Goal: Information Seeking & Learning: Learn about a topic

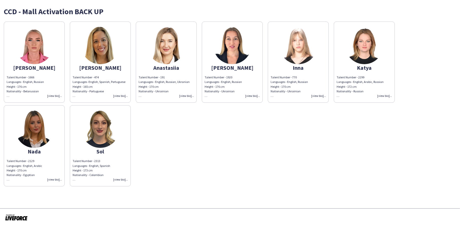
click at [190, 134] on div "Alexandra Talent Number - 1666 Languages - English, Russian Height - 176 cm Nat…" at bounding box center [230, 102] width 452 height 167
click at [230, 68] on div "[PERSON_NAME]" at bounding box center [231, 67] width 55 height 5
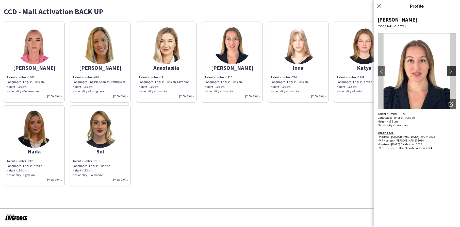
click at [454, 71] on app-icon "chevron-right" at bounding box center [451, 71] width 7 height 5
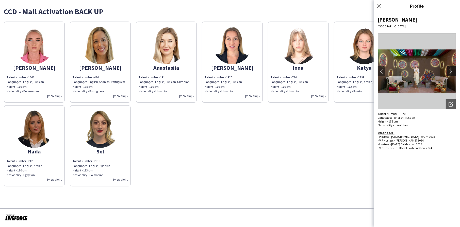
click at [454, 71] on app-icon "chevron-right" at bounding box center [451, 71] width 7 height 5
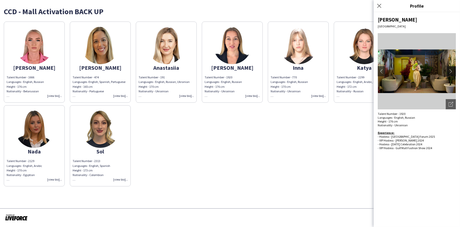
click at [451, 70] on app-icon "chevron-right" at bounding box center [451, 71] width 7 height 5
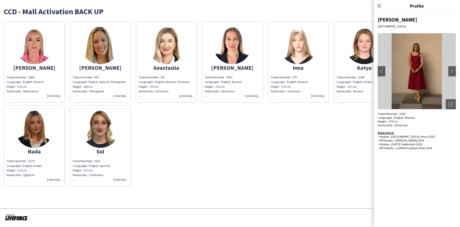
click at [349, 49] on img at bounding box center [364, 45] width 38 height 38
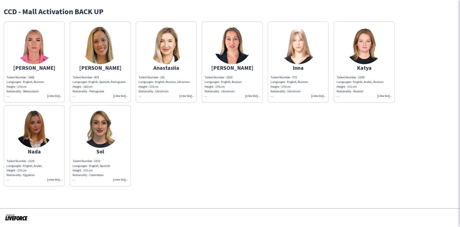
click at [317, 54] on app-share-pages-crew-card "Inna Talent Number - 770 Languages - English, Russian Height - 170 cm Nationali…" at bounding box center [298, 62] width 61 height 81
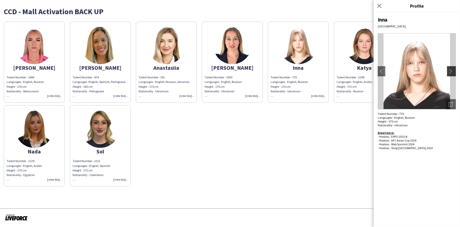
click at [452, 68] on button "chevron-right" at bounding box center [452, 71] width 10 height 10
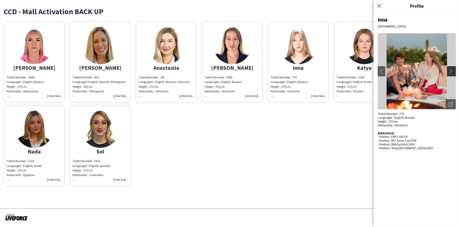
click at [453, 68] on button "chevron-right" at bounding box center [452, 71] width 10 height 10
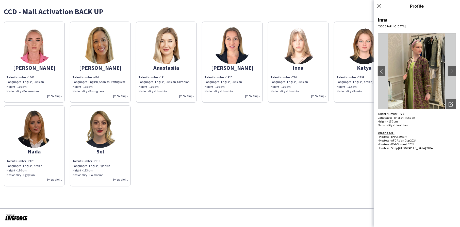
click at [362, 54] on img at bounding box center [364, 45] width 38 height 38
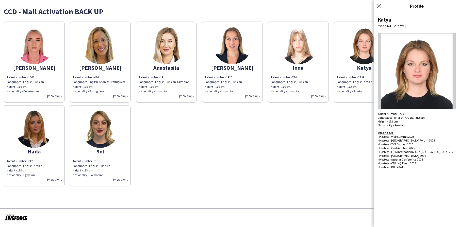
click at [109, 53] on img at bounding box center [100, 45] width 38 height 38
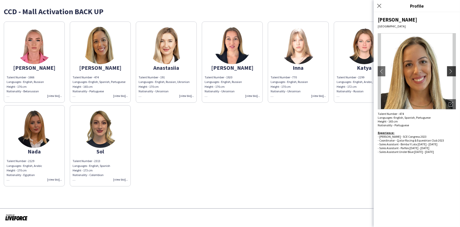
click at [455, 71] on app-icon "chevron-right" at bounding box center [451, 71] width 7 height 5
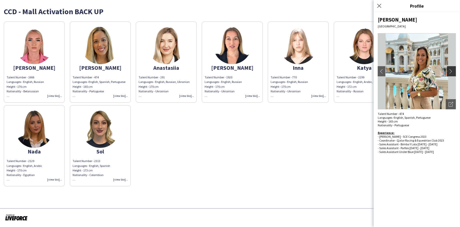
click at [455, 71] on app-icon "chevron-right" at bounding box center [451, 71] width 7 height 5
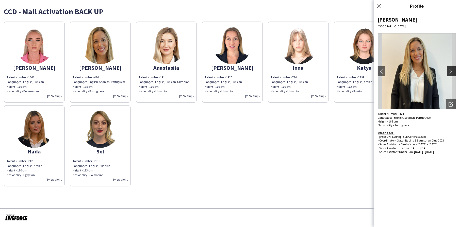
click at [455, 71] on app-icon "chevron-right" at bounding box center [451, 71] width 7 height 5
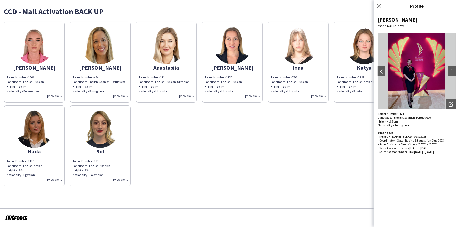
click at [114, 145] on app-share-pages-crew-card "Sol Talent Number - 2313 Languages - English, Spanish Height - 173 cm Nationali…" at bounding box center [100, 145] width 61 height 81
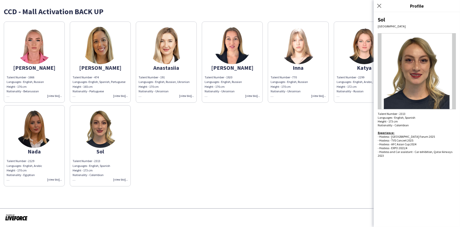
click at [449, 74] on img at bounding box center [417, 71] width 78 height 76
click at [421, 77] on img at bounding box center [417, 71] width 78 height 76
click at [33, 127] on img at bounding box center [34, 129] width 38 height 38
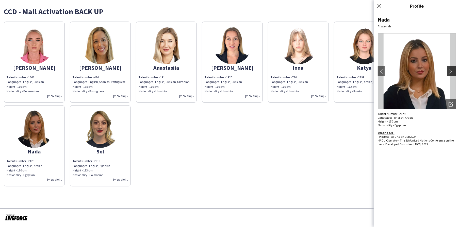
click at [454, 71] on app-icon "chevron-right" at bounding box center [451, 71] width 7 height 5
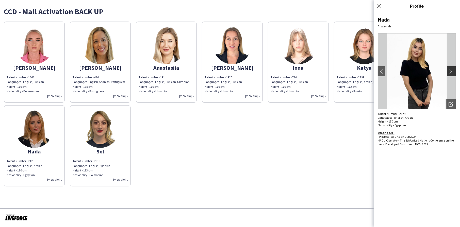
click at [454, 71] on app-icon "chevron-right" at bounding box center [451, 71] width 7 height 5
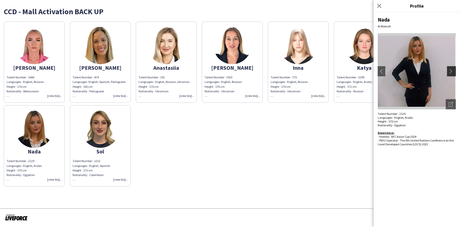
click at [453, 71] on app-icon "chevron-right" at bounding box center [451, 71] width 7 height 5
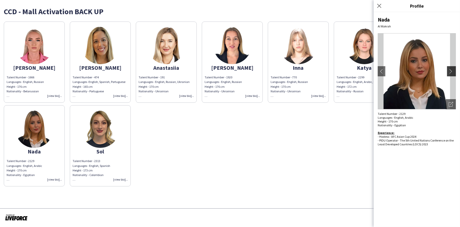
click at [451, 68] on button "chevron-right" at bounding box center [452, 71] width 10 height 10
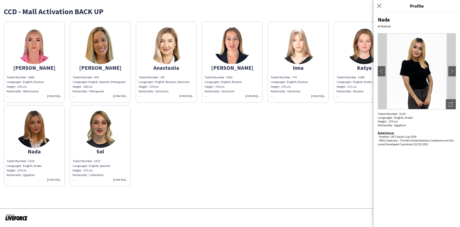
click at [58, 54] on app-share-pages-crew-card "Alexandra Talent Number - 1666 Languages - English, Russian Height - 176 cm Nat…" at bounding box center [34, 62] width 61 height 81
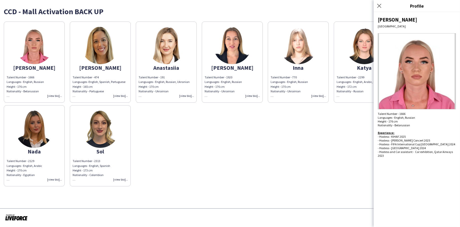
click at [453, 71] on img at bounding box center [417, 71] width 78 height 76
click at [100, 49] on img at bounding box center [100, 45] width 38 height 38
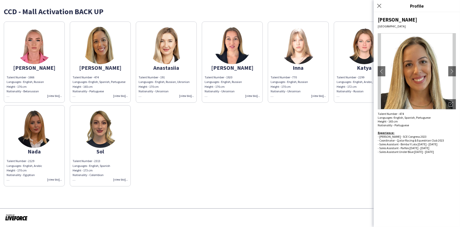
click at [225, 50] on img at bounding box center [232, 45] width 38 height 38
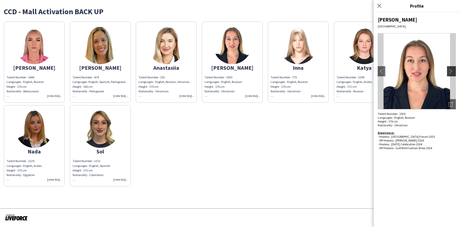
click at [449, 69] on app-icon "chevron-right" at bounding box center [451, 71] width 7 height 5
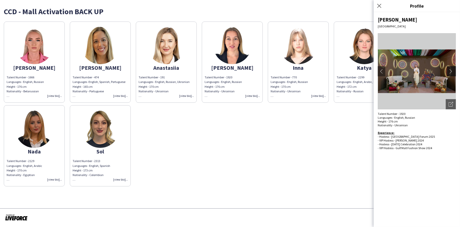
click at [450, 69] on app-icon "chevron-right" at bounding box center [451, 71] width 7 height 5
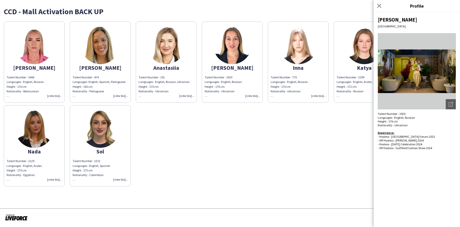
click at [457, 72] on div "[PERSON_NAME] chevron-left chevron-right Open photos pop-in Talent Number - 192…" at bounding box center [416, 119] width 86 height 215
click at [452, 72] on app-icon "chevron-right" at bounding box center [451, 71] width 7 height 5
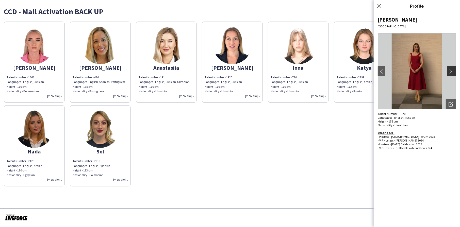
click at [452, 72] on app-icon "chevron-right" at bounding box center [451, 71] width 7 height 5
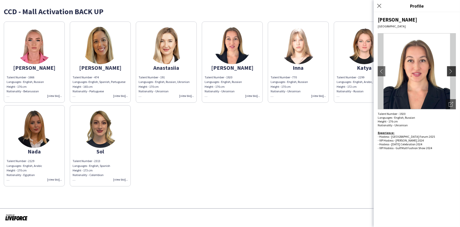
click at [452, 72] on app-icon "chevron-right" at bounding box center [451, 71] width 7 height 5
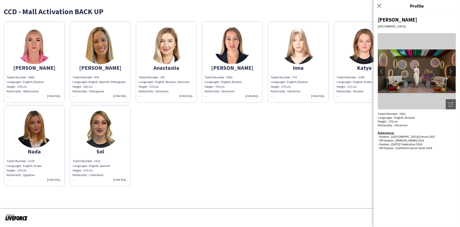
click at [452, 72] on app-icon "chevron-right" at bounding box center [451, 71] width 7 height 5
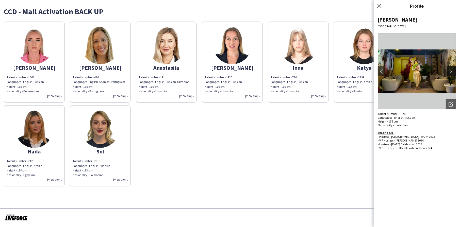
click at [452, 72] on app-icon "chevron-right" at bounding box center [451, 71] width 7 height 5
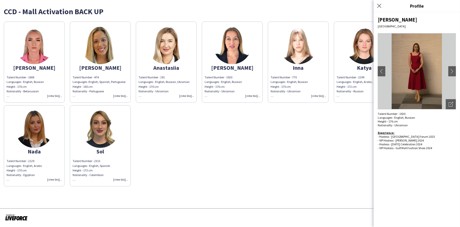
click at [343, 58] on app-share-pages-crew-card "Katya Talent Number - 2299 Languages - English, Arabic, Russian Height - 172 cm…" at bounding box center [364, 62] width 61 height 81
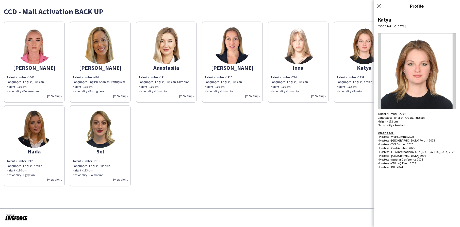
click at [440, 69] on img at bounding box center [417, 71] width 78 height 76
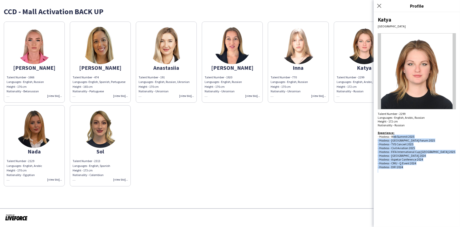
drag, startPoint x: 394, startPoint y: 135, endPoint x: 417, endPoint y: 173, distance: 44.3
click at [417, 173] on div "Talent Number - 2299 Languages - English, Arabic, Russian Height - 172 cm Natio…" at bounding box center [417, 144] width 78 height 65
click at [416, 173] on div at bounding box center [417, 175] width 78 height 4
click at [243, 44] on img at bounding box center [232, 45] width 38 height 38
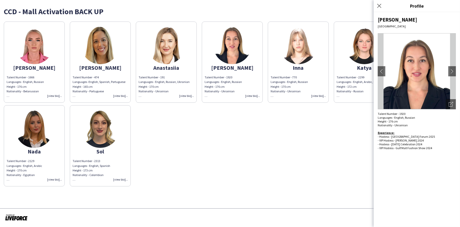
click at [280, 10] on div "CCD - Mall Activation BACK UP" at bounding box center [230, 12] width 452 height 8
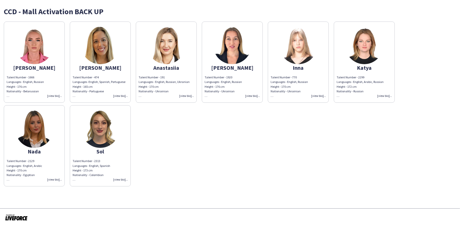
click at [100, 147] on img at bounding box center [100, 129] width 38 height 38
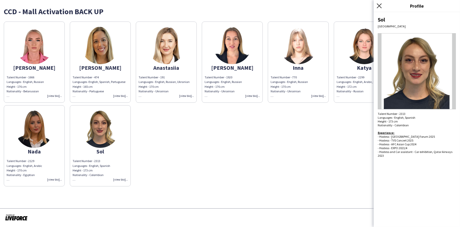
click at [380, 4] on icon "Close pop-in" at bounding box center [378, 5] width 5 height 5
